Goal: Find specific page/section: Find specific page/section

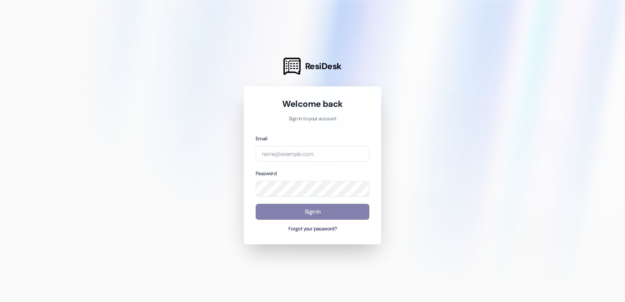
type input "thalya@wayfareapartments.com"
click at [319, 213] on button "Sign In" at bounding box center [313, 212] width 114 height 16
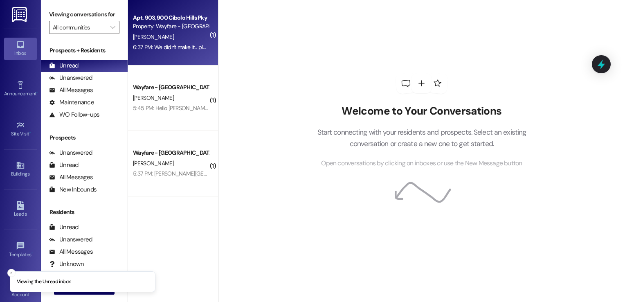
click at [172, 31] on div "Apt. 903, 900 Cibolo Hills Pky Property: Wayfare - Cibolo Hills" at bounding box center [170, 22] width 77 height 19
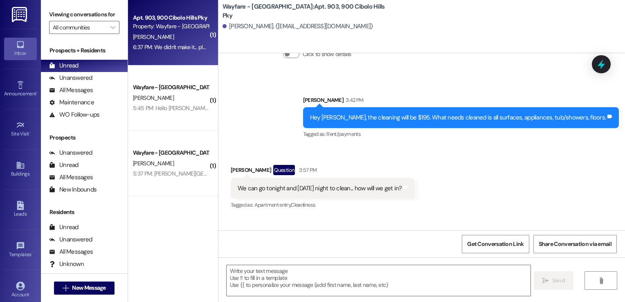
scroll to position [5048, 0]
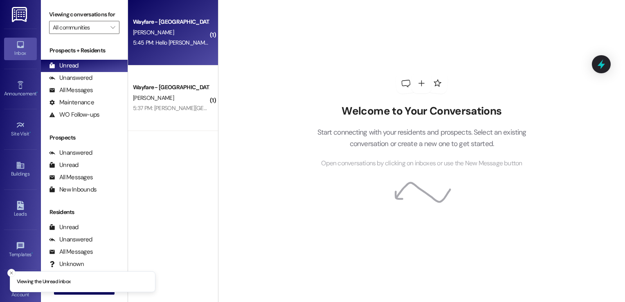
click at [164, 32] on div "[PERSON_NAME]" at bounding box center [170, 32] width 77 height 10
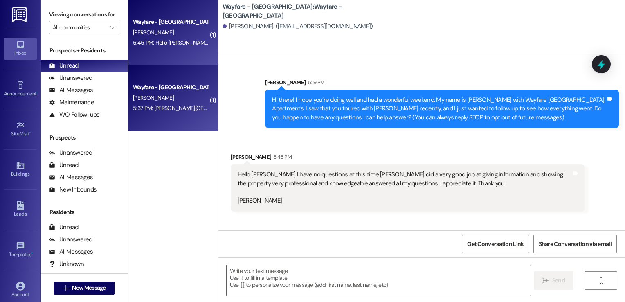
click at [198, 86] on div "Wayfare - [GEOGRAPHIC_DATA]" at bounding box center [171, 87] width 76 height 9
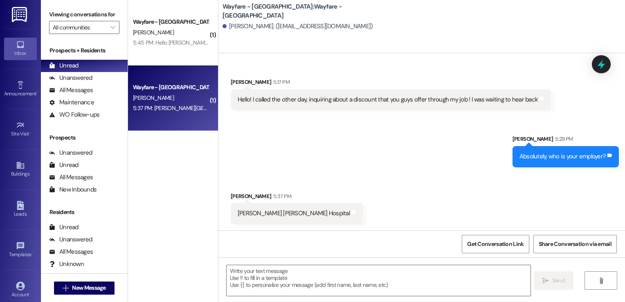
scroll to position [113, 0]
